Goal: Task Accomplishment & Management: Manage account settings

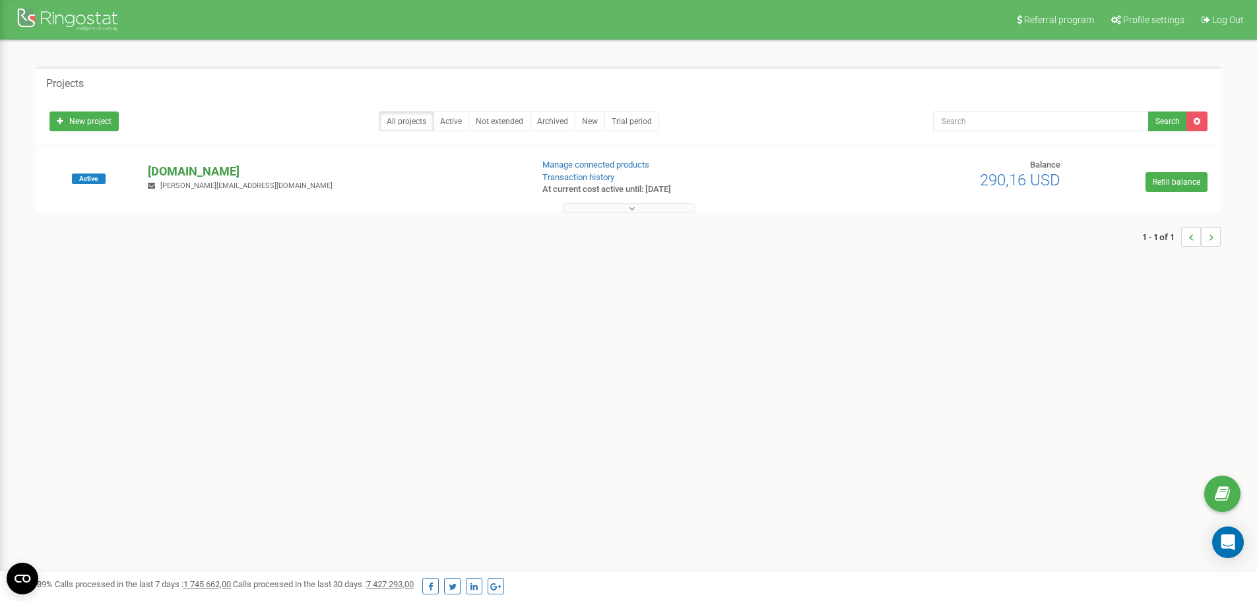
click at [290, 172] on p "[DOMAIN_NAME]" at bounding box center [334, 171] width 373 height 17
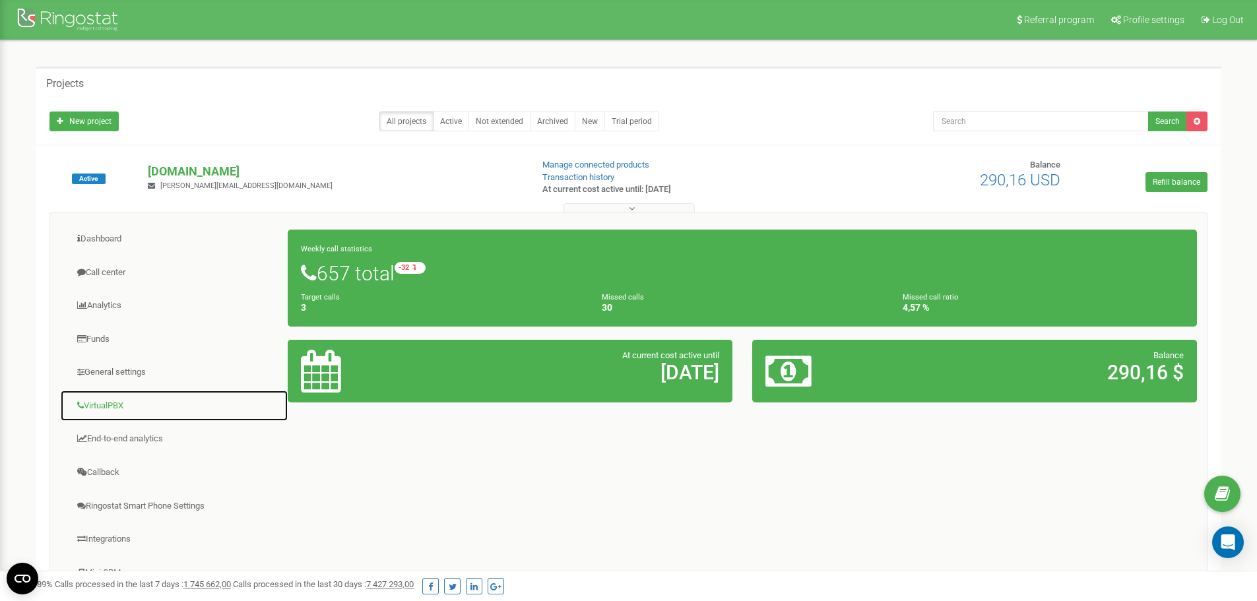
click at [111, 397] on link "VirtualPBX" at bounding box center [174, 406] width 228 height 32
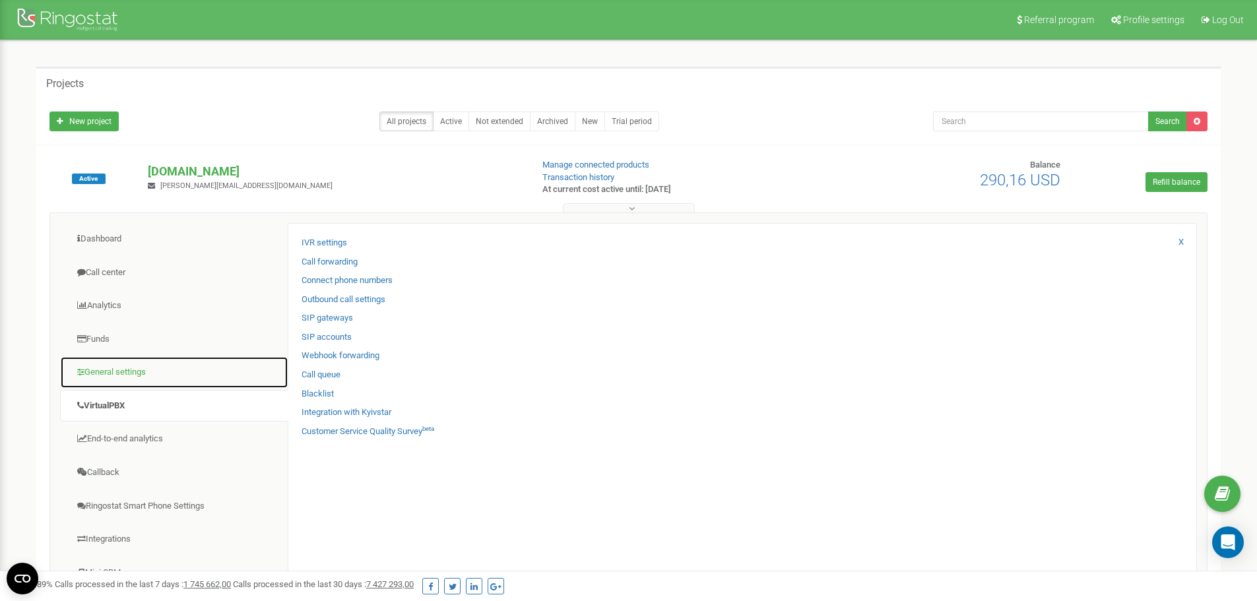
click at [129, 367] on link "General settings" at bounding box center [174, 372] width 228 height 32
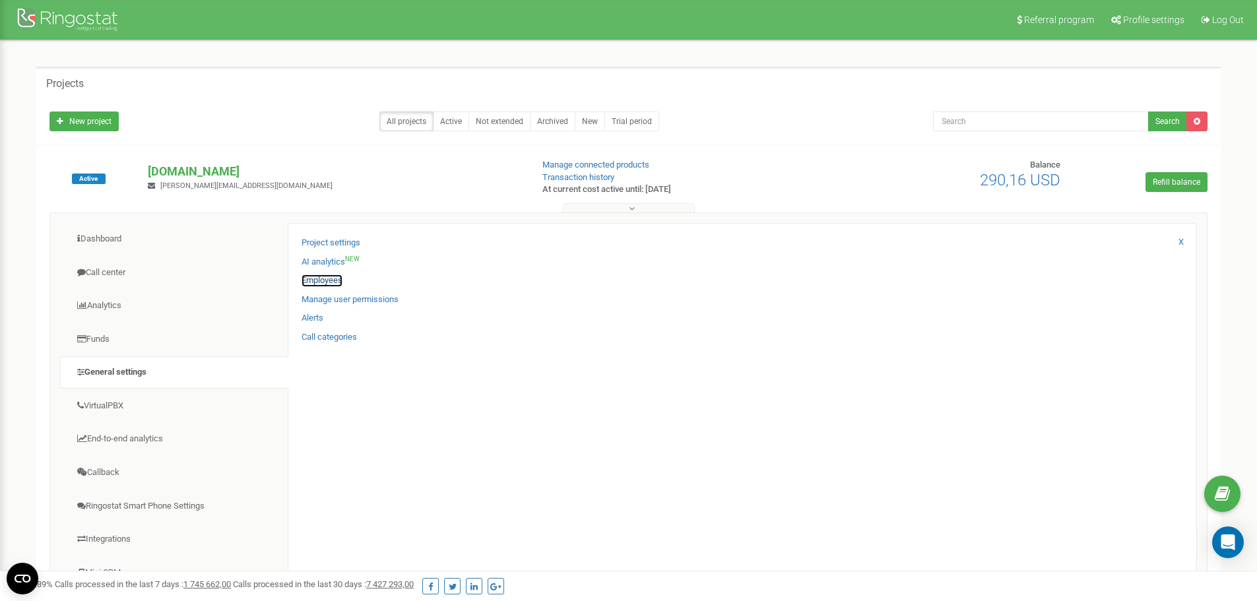
click at [313, 277] on link "Employees" at bounding box center [322, 281] width 41 height 13
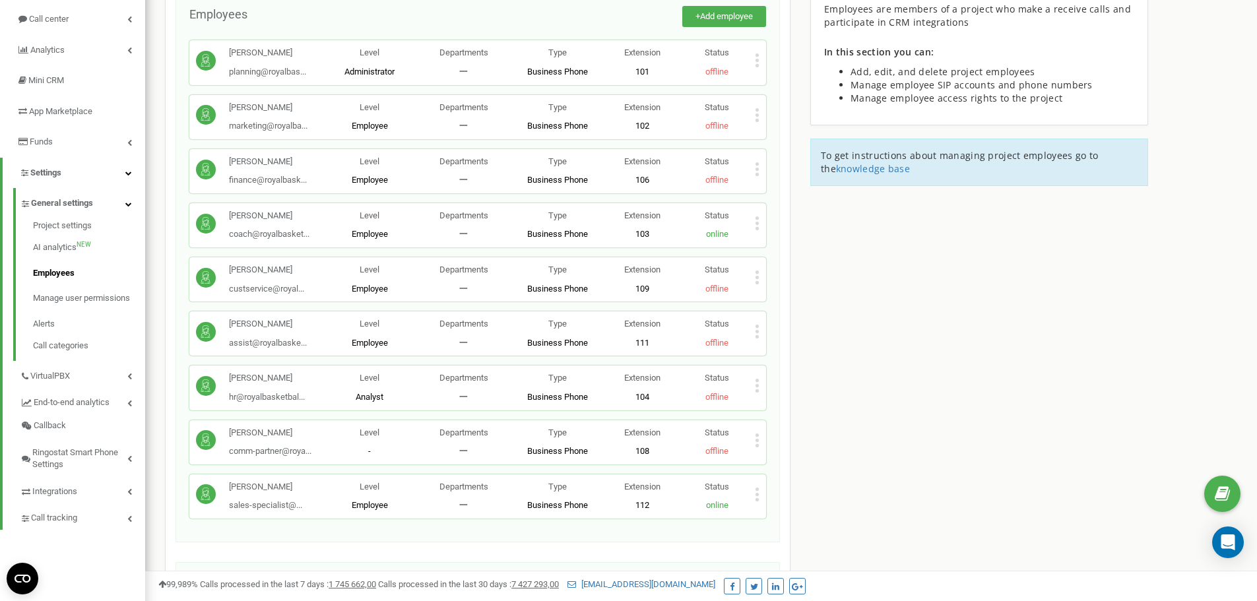
scroll to position [132, 0]
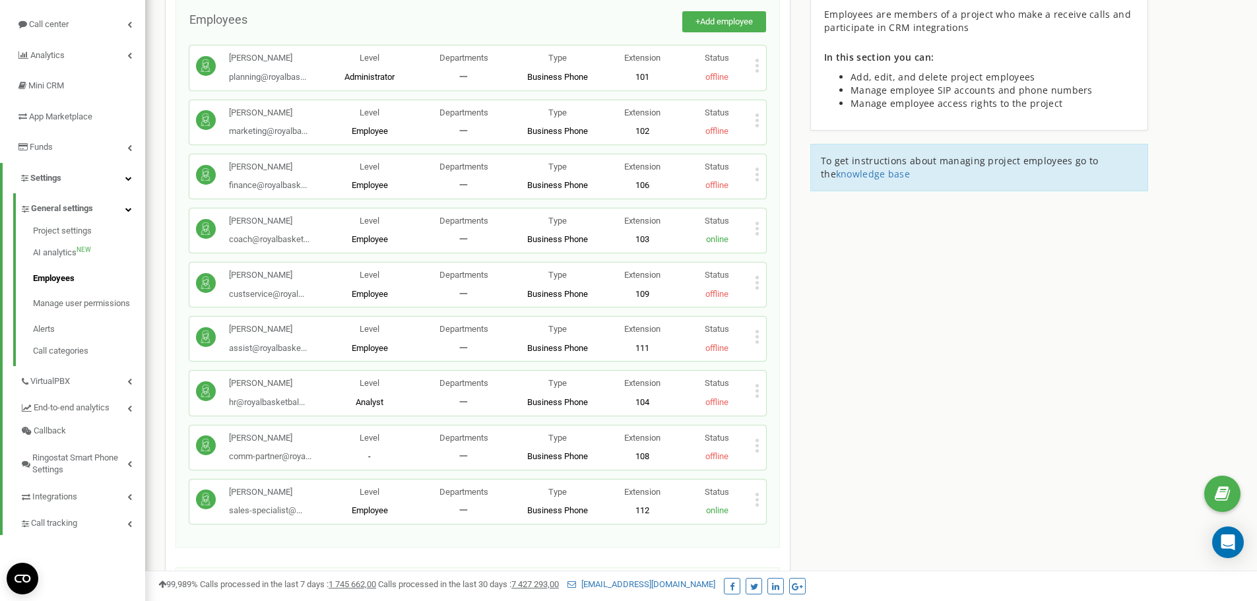
click at [761, 177] on div "[PERSON_NAME] finance@royalbask... [EMAIL_ADDRESS][DOMAIN_NAME] Level Employee …" at bounding box center [477, 176] width 577 height 44
click at [758, 177] on icon at bounding box center [757, 175] width 5 height 14
click at [786, 200] on div "Edit" at bounding box center [803, 195] width 94 height 20
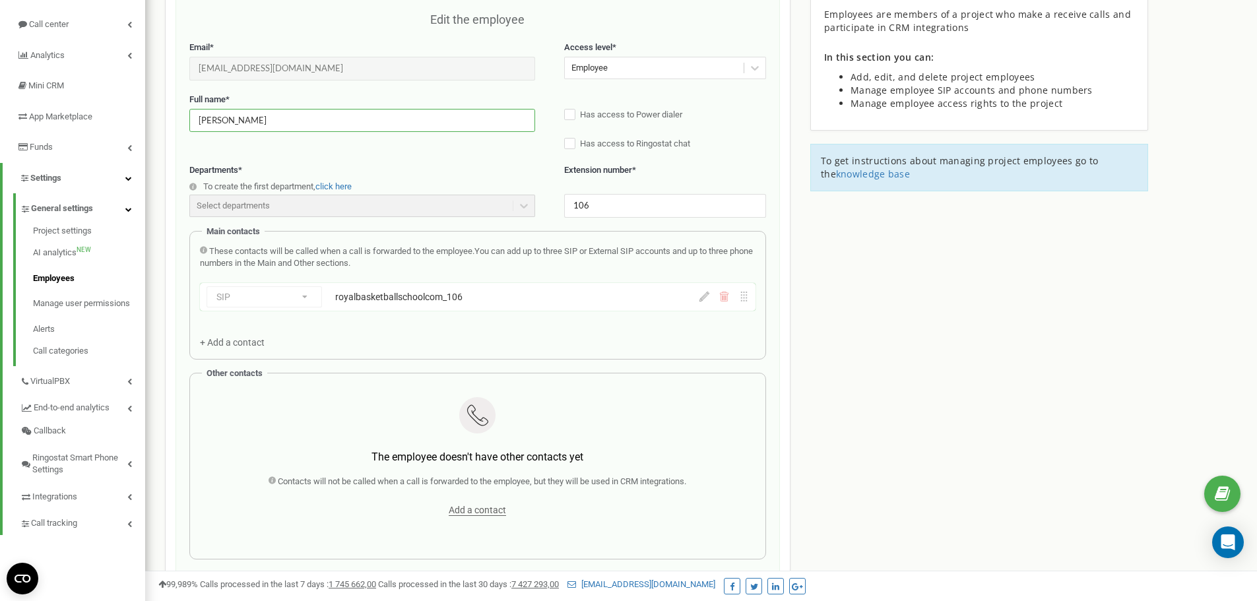
drag, startPoint x: 325, startPoint y: 123, endPoint x: 175, endPoint y: 128, distance: 149.9
click at [175, 128] on div "Employees in [DOMAIN_NAME] Edit the employee Email * [EMAIL_ADDRESS][DOMAIN_NAM…" at bounding box center [478, 389] width 626 height 896
click at [301, 121] on input "[PERSON_NAME]" at bounding box center [362, 120] width 346 height 23
type input "[PERSON_NAME]"
click at [391, 162] on div "Full name * [PERSON_NAME] Has access to Power dialer Has access to Ringostat ch…" at bounding box center [477, 129] width 577 height 71
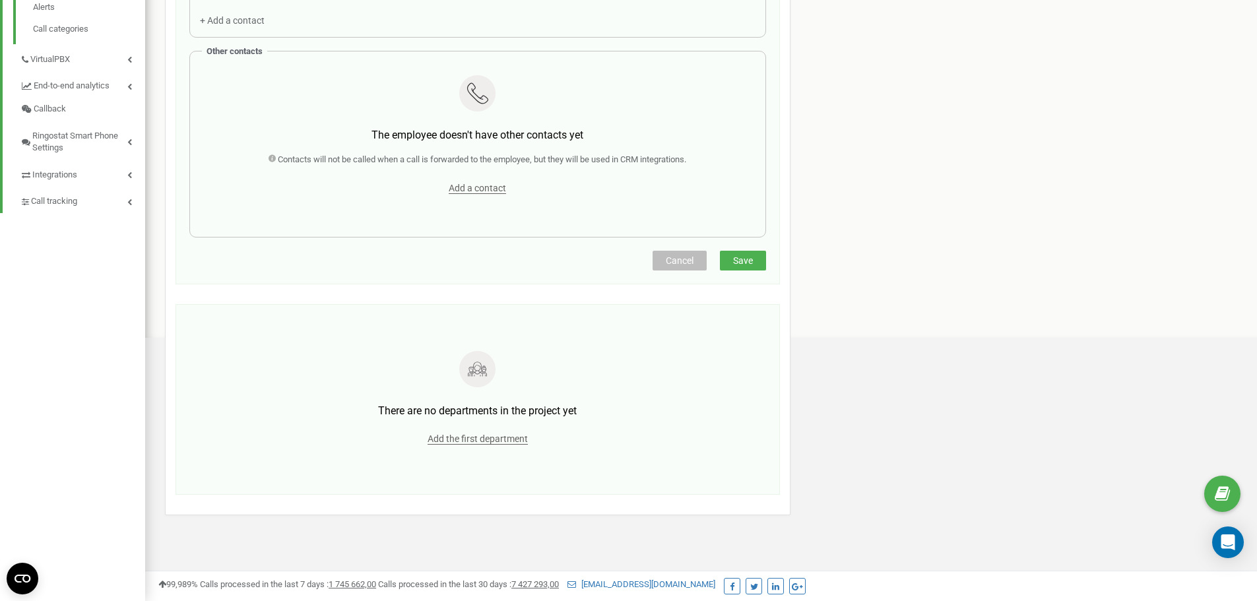
click at [738, 263] on span "Save" at bounding box center [743, 260] width 20 height 11
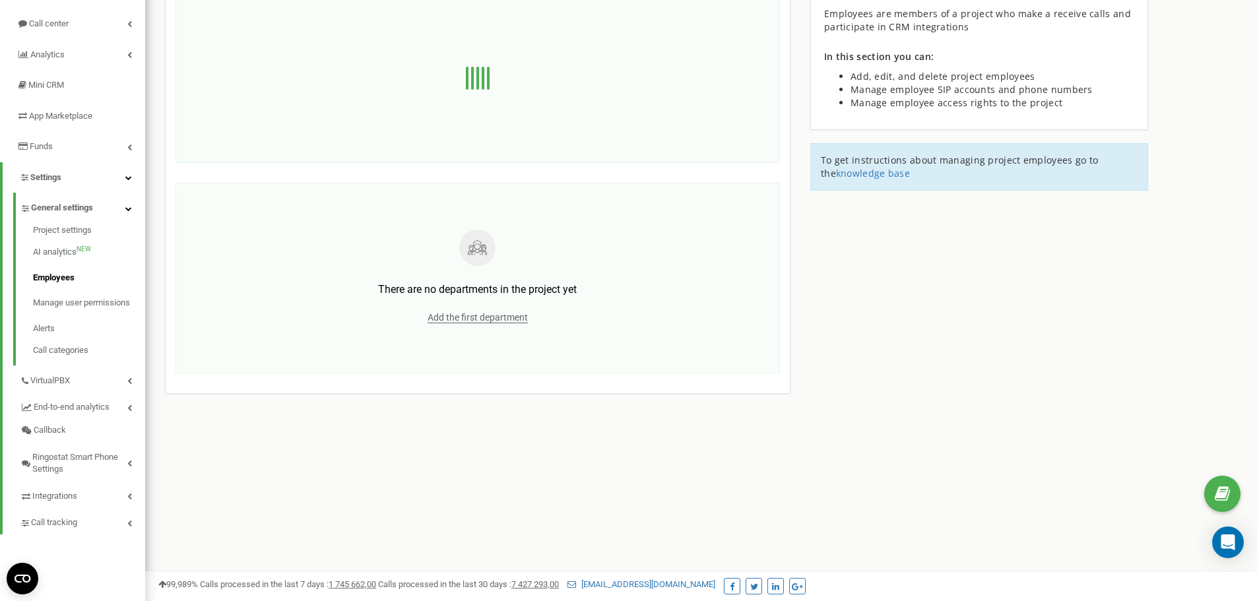
scroll to position [0, 0]
